Goal: Book appointment/travel/reservation

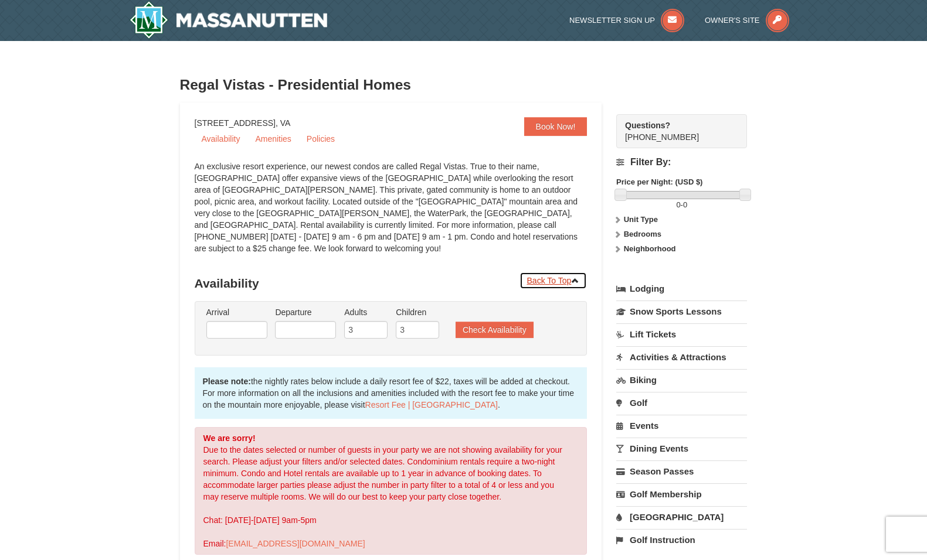
click at [558, 272] on link "Back To Top" at bounding box center [553, 281] width 68 height 18
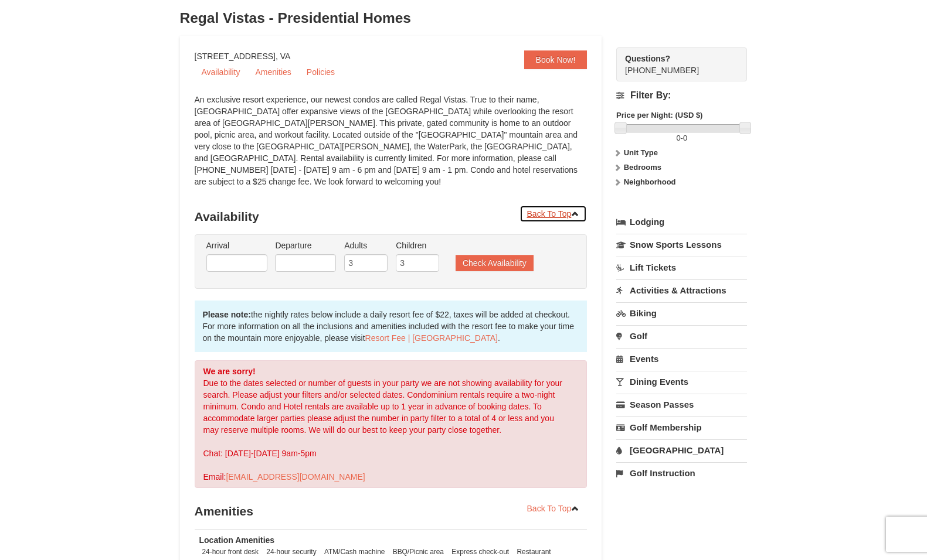
scroll to position [67, 0]
click at [219, 70] on link "Availability" at bounding box center [221, 72] width 53 height 18
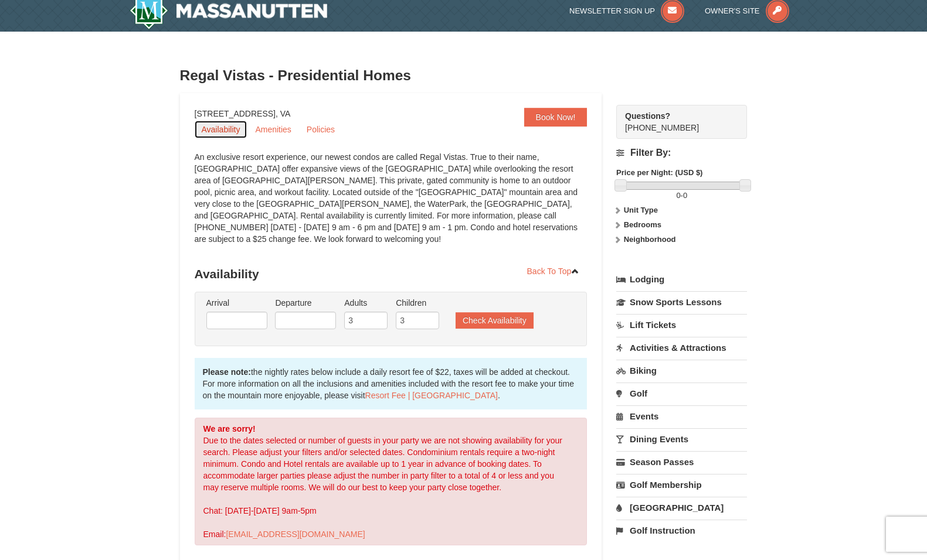
scroll to position [0, 0]
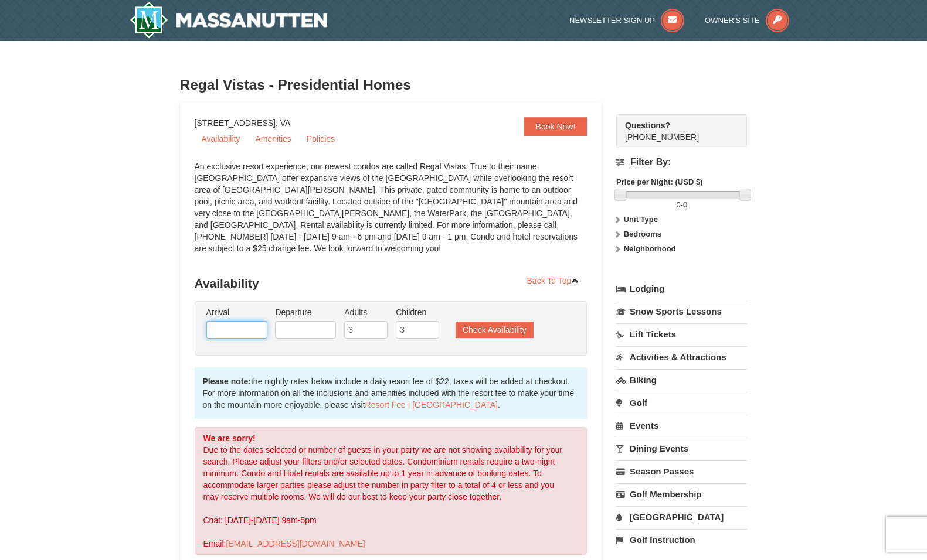
click at [252, 321] on input "text" at bounding box center [236, 330] width 61 height 18
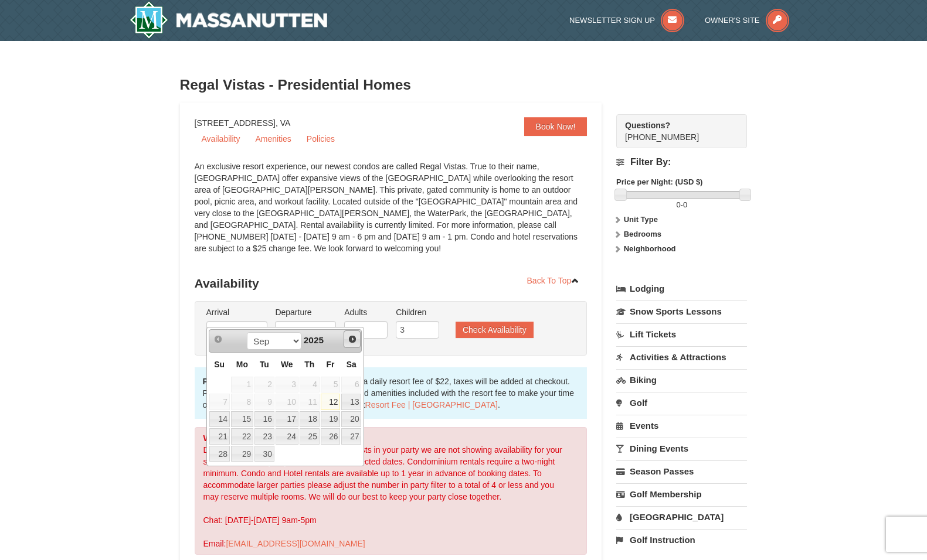
click at [350, 339] on span "Next" at bounding box center [352, 339] width 9 height 9
click at [349, 339] on span "Next" at bounding box center [352, 339] width 9 height 9
click at [220, 457] on link "28" at bounding box center [219, 454] width 21 height 16
type input "[DATE]"
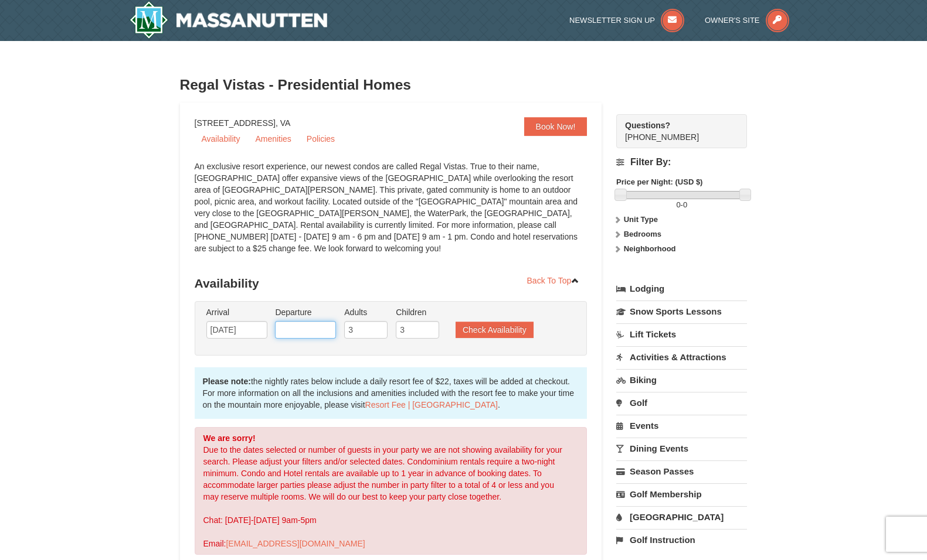
click at [307, 321] on input "text" at bounding box center [305, 330] width 61 height 18
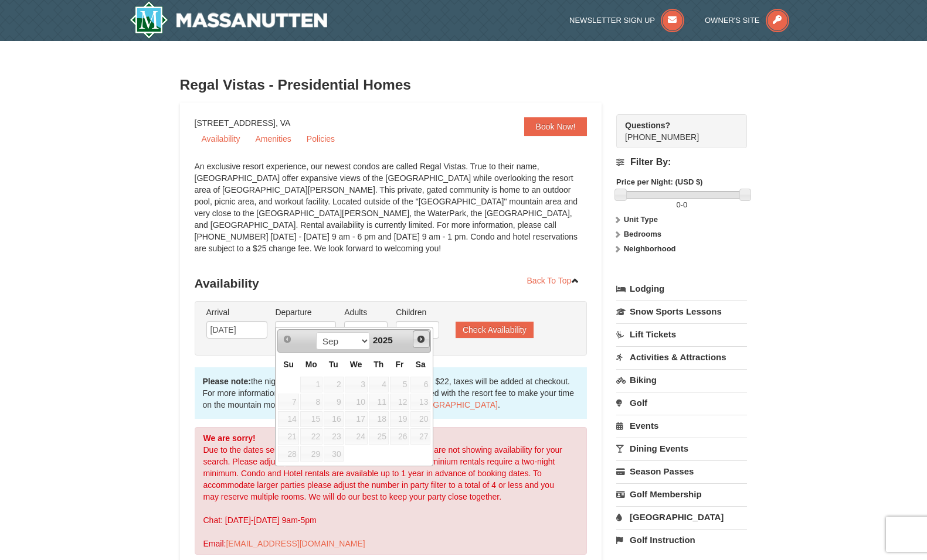
click at [426, 340] on link "Next" at bounding box center [422, 340] width 18 height 18
click at [419, 341] on span "Next" at bounding box center [420, 339] width 9 height 9
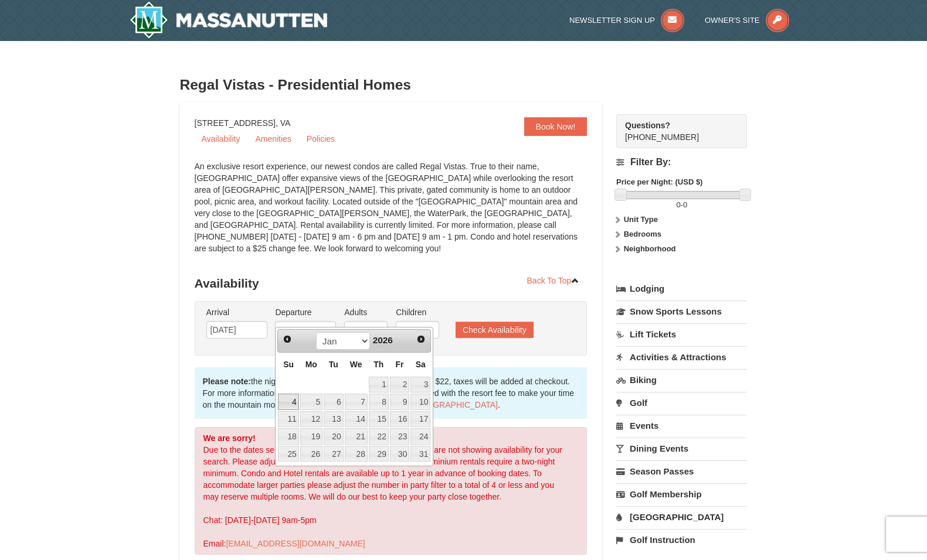
click at [295, 405] on link "4" at bounding box center [288, 402] width 21 height 16
type input "[DATE]"
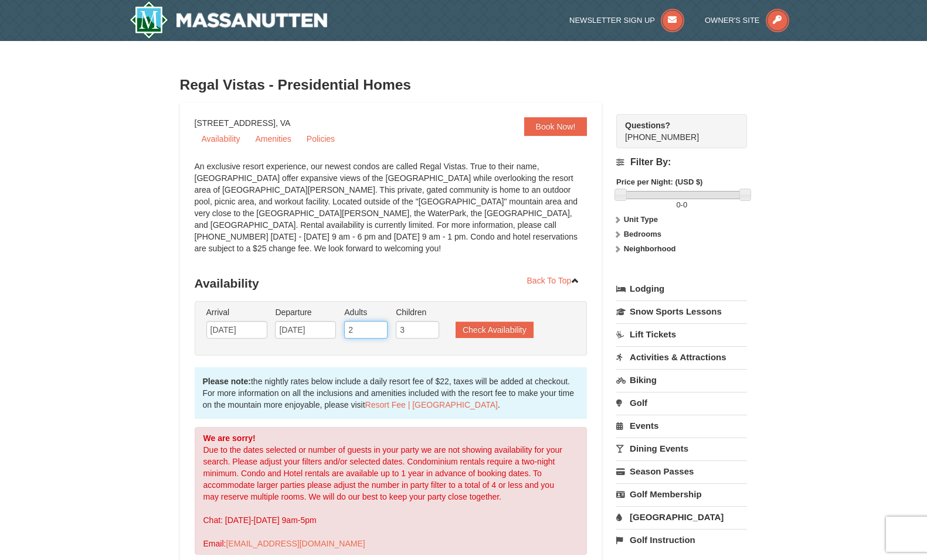
type input "2"
click at [378, 322] on input "2" at bounding box center [365, 330] width 43 height 18
click at [433, 321] on input "2" at bounding box center [417, 330] width 43 height 18
type input "1"
click at [433, 321] on input "1" at bounding box center [417, 330] width 43 height 18
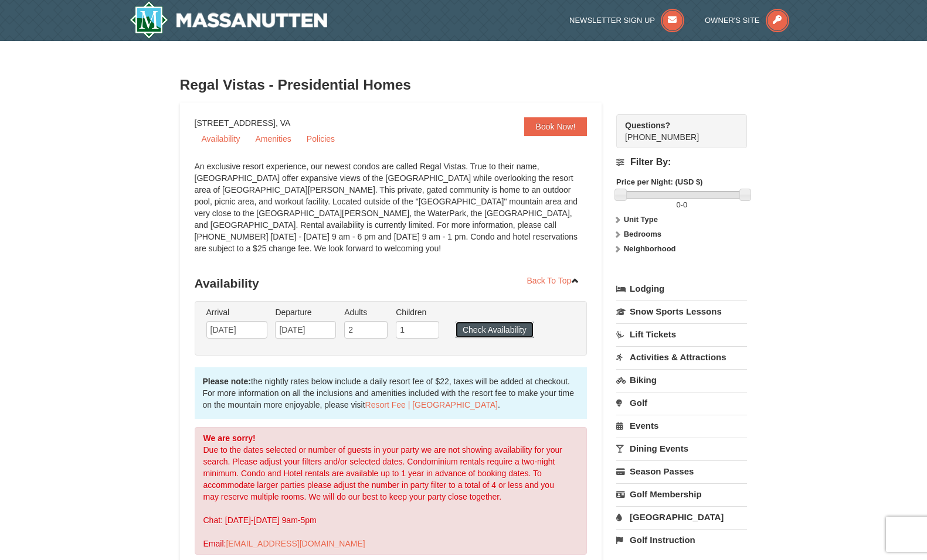
click at [471, 322] on button "Check Availability" at bounding box center [495, 330] width 78 height 16
